Goal: Information Seeking & Learning: Learn about a topic

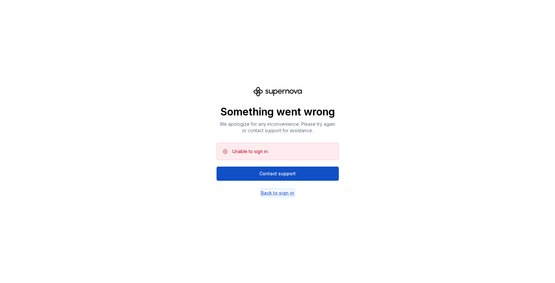
click at [281, 193] on div "Back to sign in" at bounding box center [277, 193] width 33 height 6
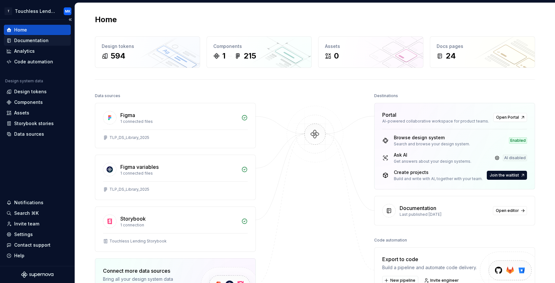
click at [40, 42] on div "Documentation" at bounding box center [31, 40] width 34 height 6
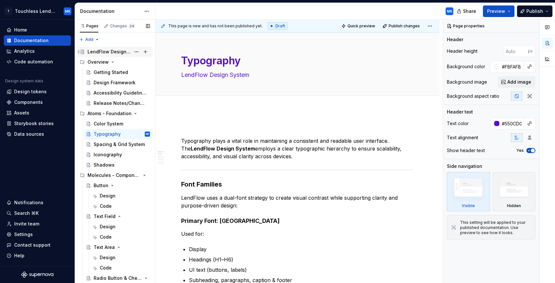
click at [124, 51] on div "LendFlow Design System" at bounding box center [109, 52] width 43 height 6
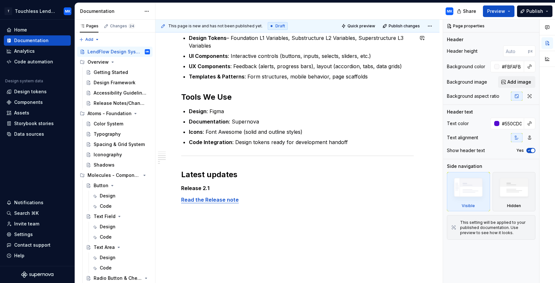
scroll to position [517, 0]
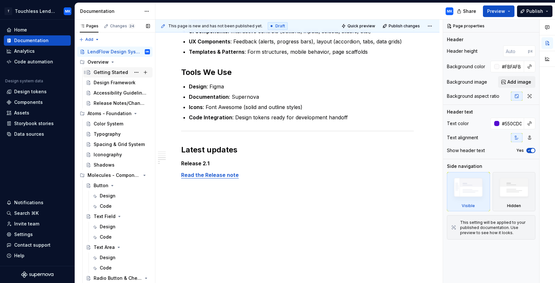
click at [114, 71] on div "Getting Started" at bounding box center [111, 72] width 34 height 6
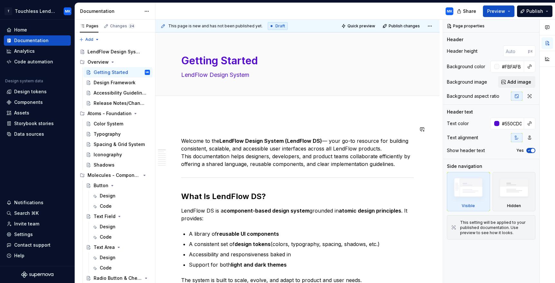
click at [118, 86] on div "Design Framework" at bounding box center [122, 82] width 56 height 9
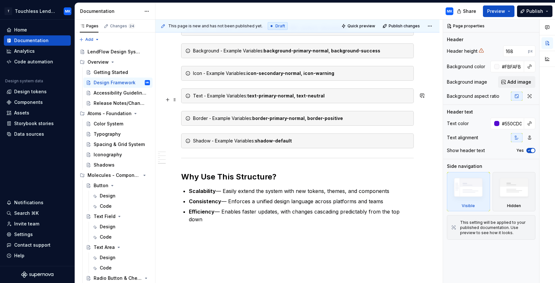
scroll to position [905, 0]
click at [96, 95] on div "Accessibility Guidelines" at bounding box center [112, 93] width 37 height 6
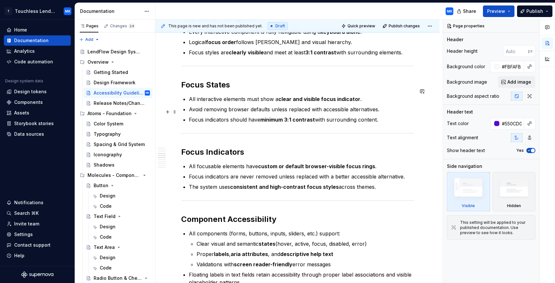
scroll to position [407, 0]
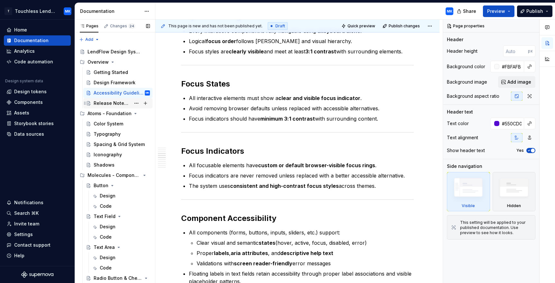
click at [109, 103] on div "Release Notes/Change Log" at bounding box center [112, 103] width 37 height 6
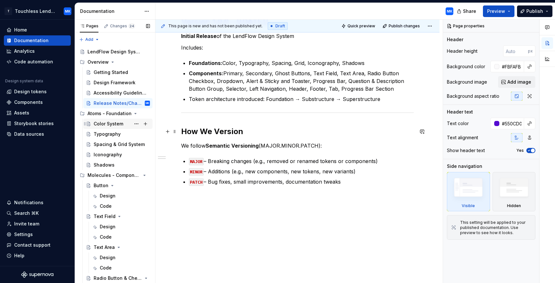
scroll to position [156, 0]
click at [106, 121] on div "Color System" at bounding box center [109, 124] width 30 height 6
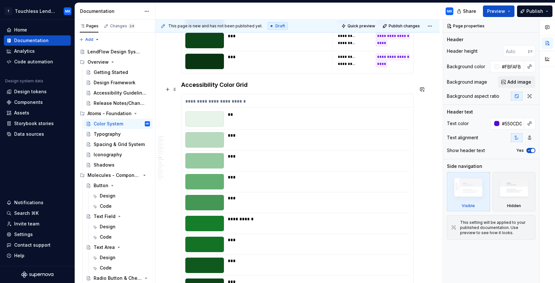
scroll to position [2943, 0]
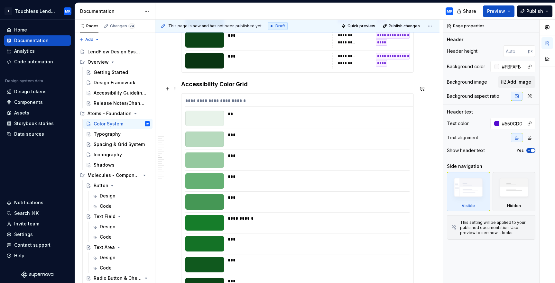
click at [358, 111] on div "**" at bounding box center [317, 118] width 178 height 15
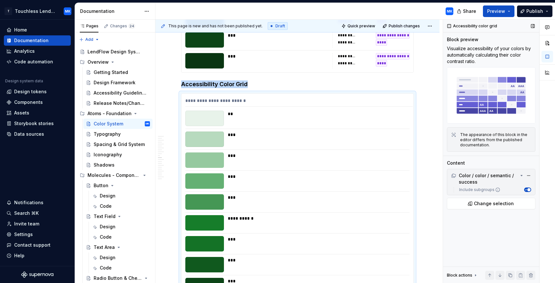
click at [489, 109] on img at bounding box center [491, 95] width 89 height 56
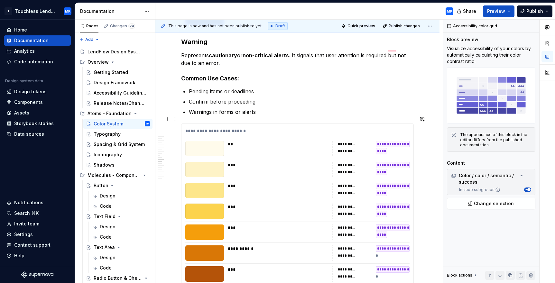
scroll to position [0, 0]
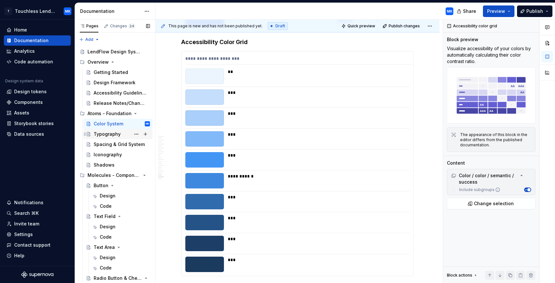
click at [112, 133] on div "Typography" at bounding box center [107, 134] width 27 height 6
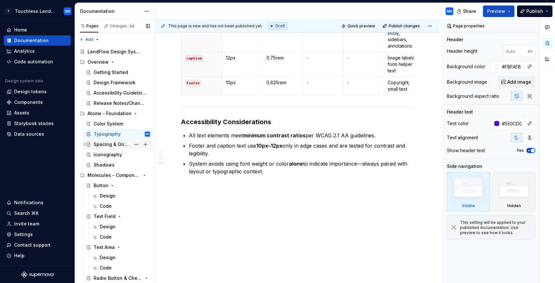
click at [104, 147] on div "Spacing & Grid System" at bounding box center [112, 144] width 37 height 6
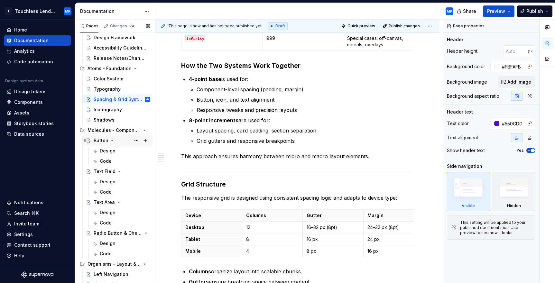
click at [119, 140] on div "Button" at bounding box center [122, 140] width 56 height 9
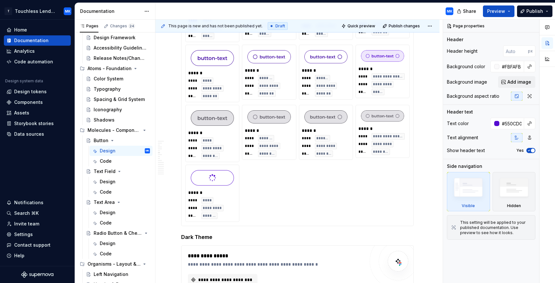
type textarea "*"
